Goal: Information Seeking & Learning: Learn about a topic

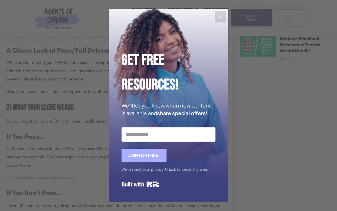
scroll to position [485, 0]
click at [224, 15] on button "Close" at bounding box center [220, 16] width 11 height 11
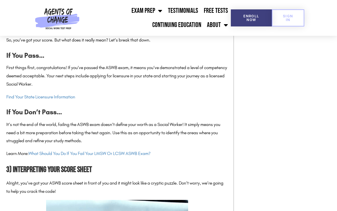
scroll to position [567, 0]
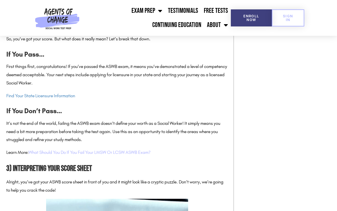
click at [136, 150] on link "What Should You Do If You Fail Your LMSW Or LCSW ASWB Exam?" at bounding box center [89, 152] width 122 height 5
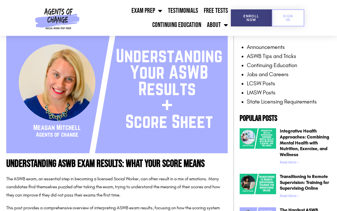
scroll to position [0, 0]
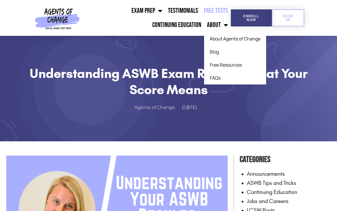
click at [219, 12] on link "Free Tests" at bounding box center [216, 11] width 30 height 14
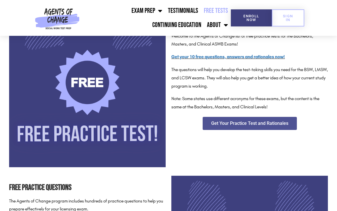
scroll to position [113, 0]
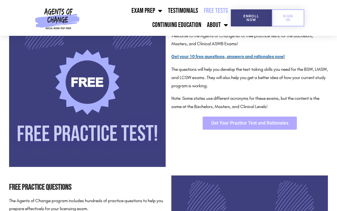
click at [239, 121] on span "Get Your Practice Test and Rationales" at bounding box center [249, 123] width 77 height 5
